Goal: Task Accomplishment & Management: Manage account settings

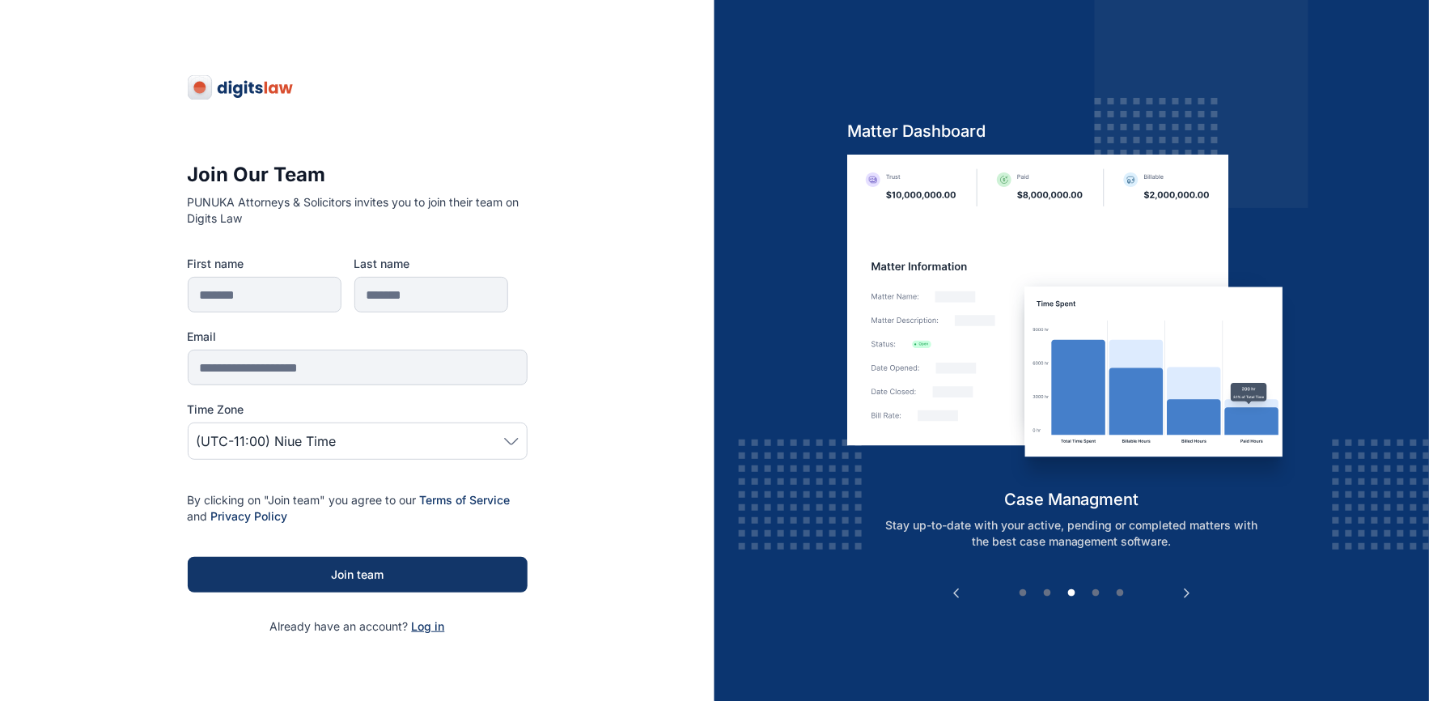
click at [416, 619] on span "Log in" at bounding box center [428, 626] width 33 height 14
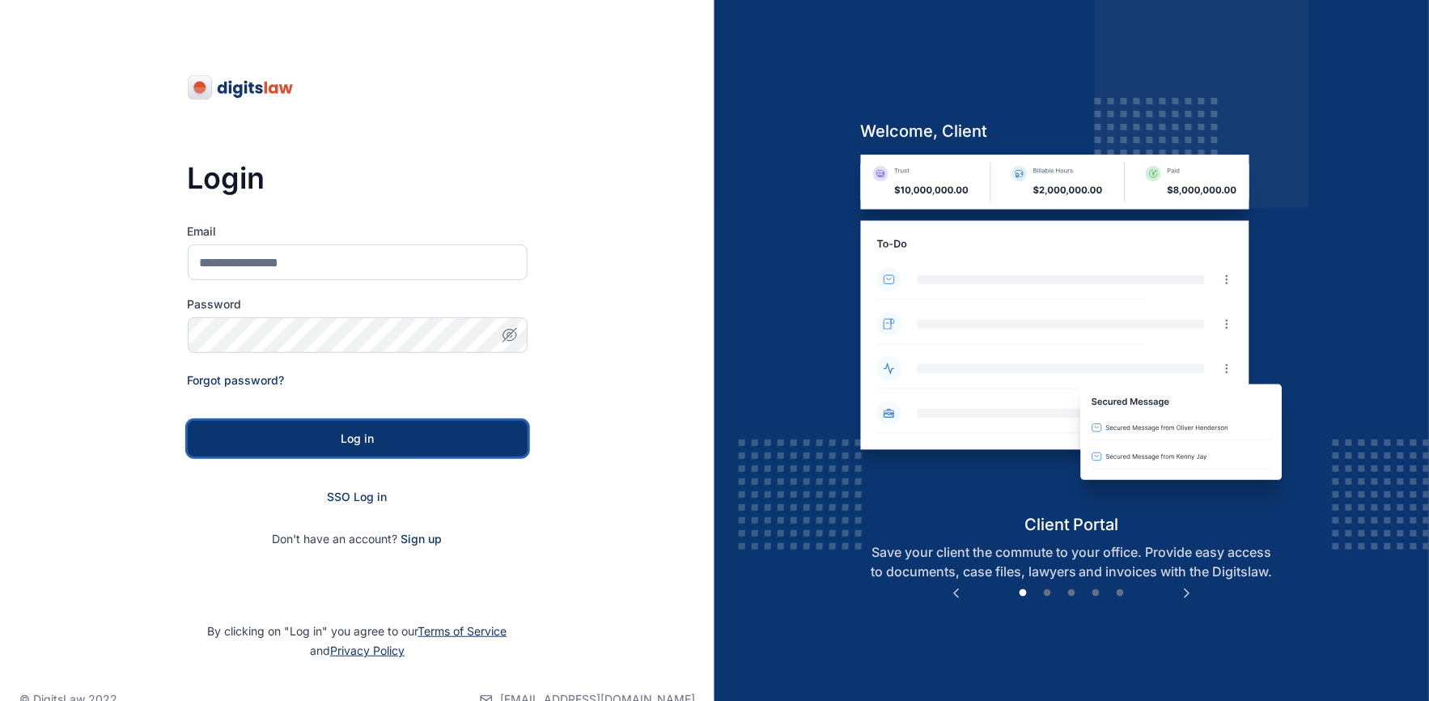
click at [356, 438] on div "Log in" at bounding box center [358, 438] width 288 height 16
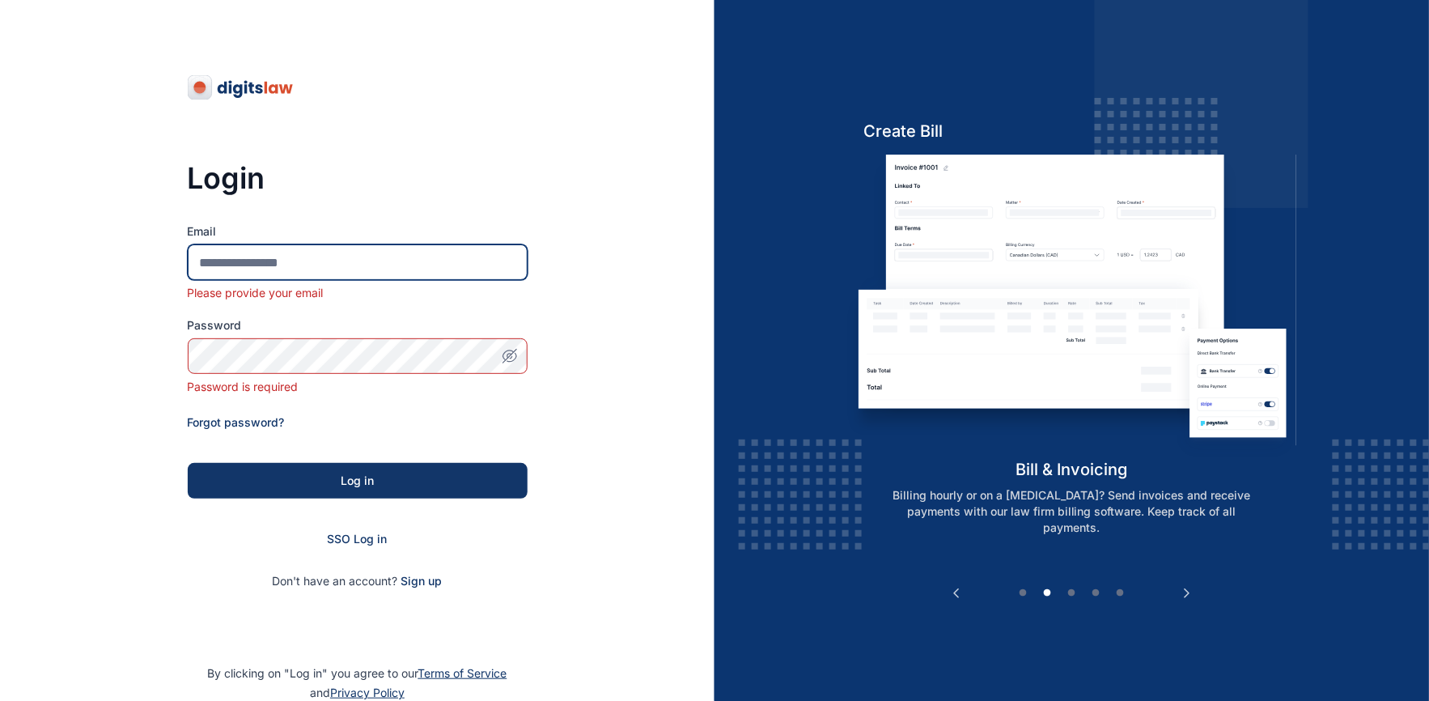
click at [343, 263] on input "Email" at bounding box center [358, 262] width 340 height 36
type input "**********"
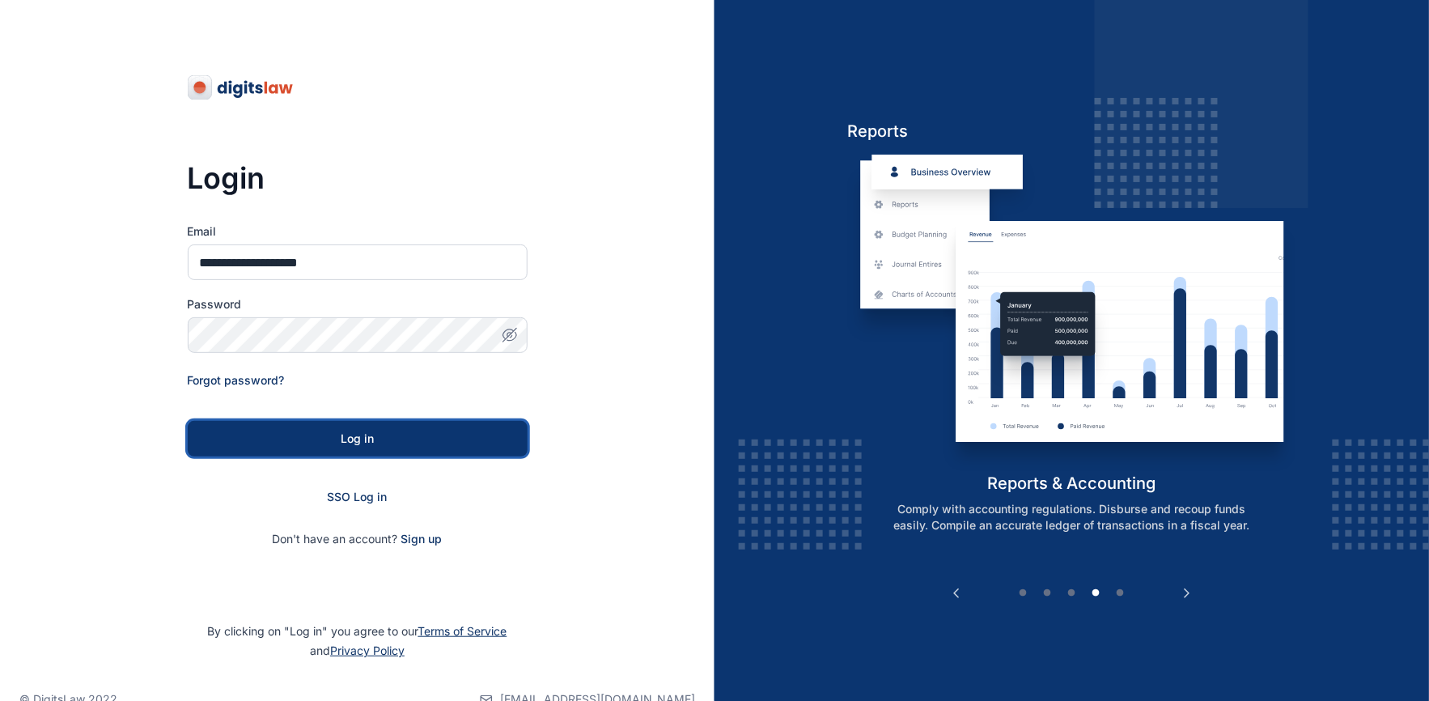
click at [349, 447] on button "Log in" at bounding box center [358, 439] width 340 height 36
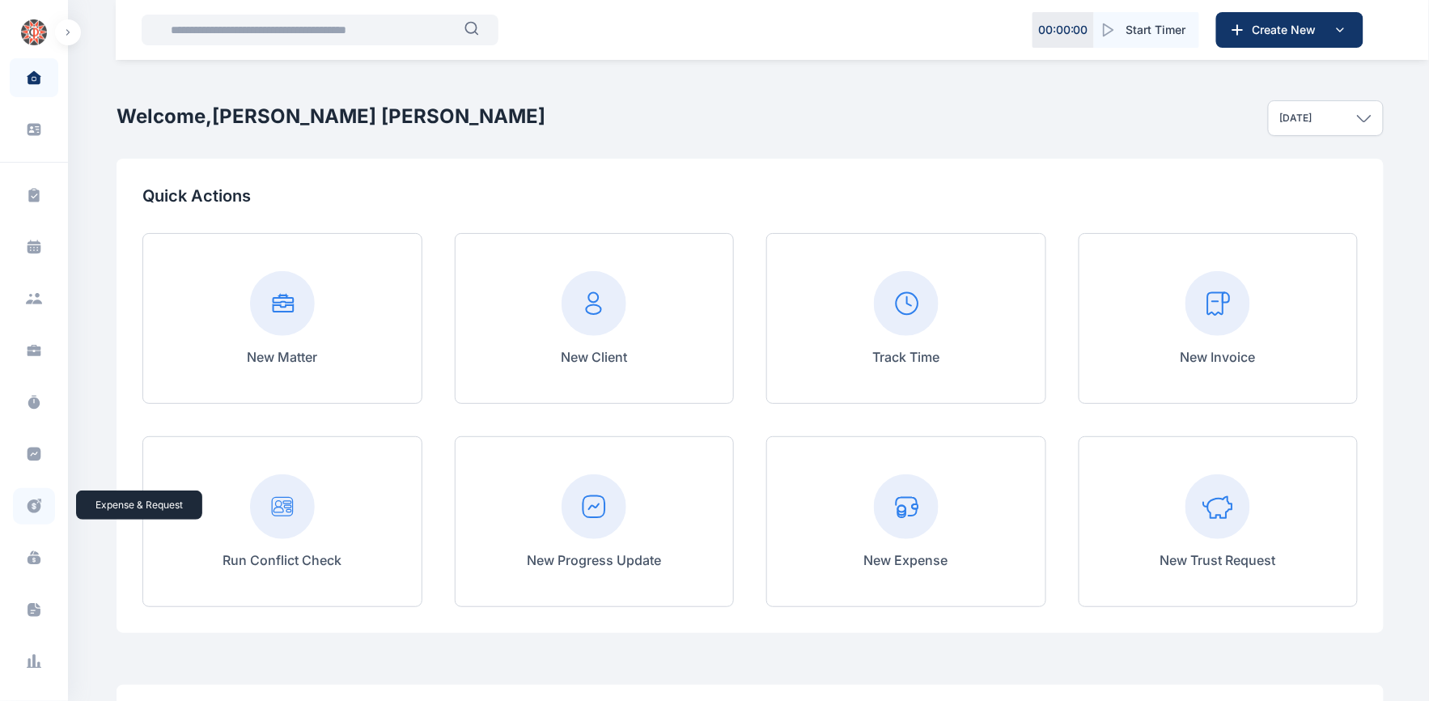
click at [26, 510] on icon at bounding box center [34, 506] width 16 height 17
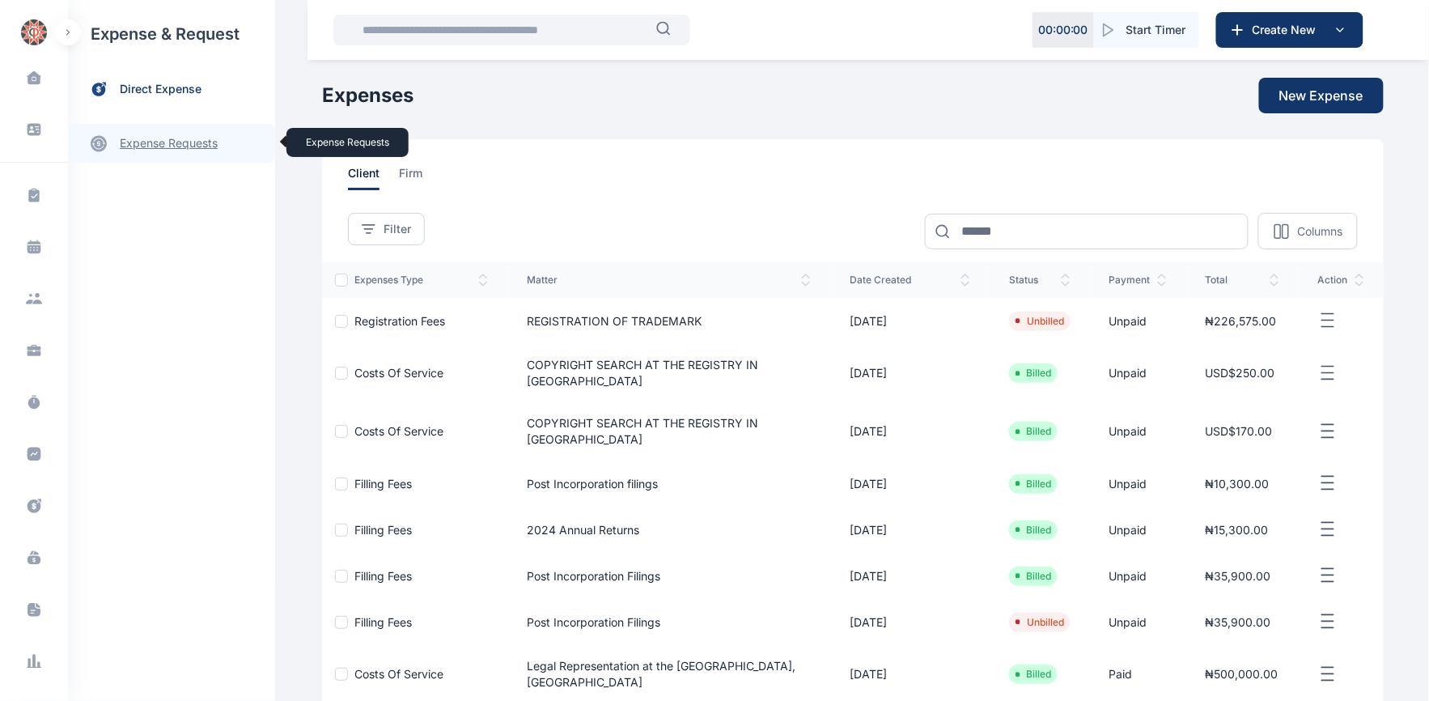
click at [205, 149] on link "expense requests expense requests" at bounding box center [171, 143] width 207 height 39
click at [188, 209] on span "Expense Request Expense Request" at bounding box center [194, 200] width 146 height 31
